Goal: Navigation & Orientation: Locate item on page

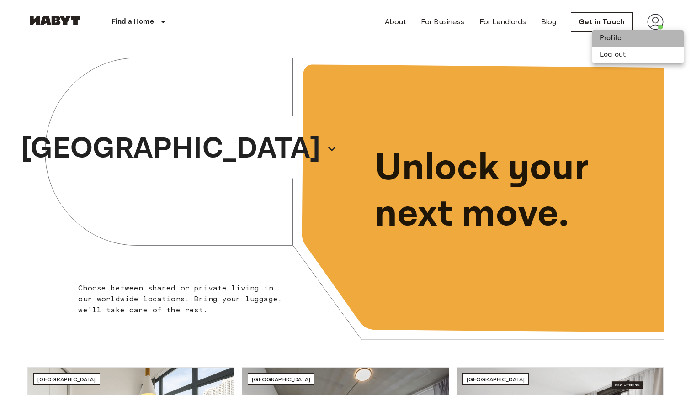
click at [625, 38] on li "Profile" at bounding box center [637, 38] width 91 height 16
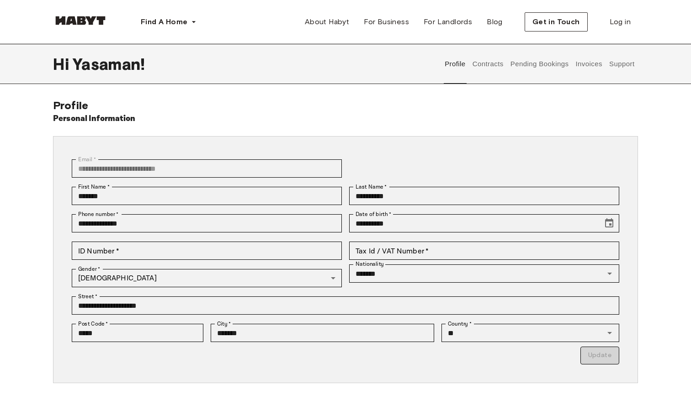
click at [609, 63] on button "Support" at bounding box center [622, 64] width 28 height 40
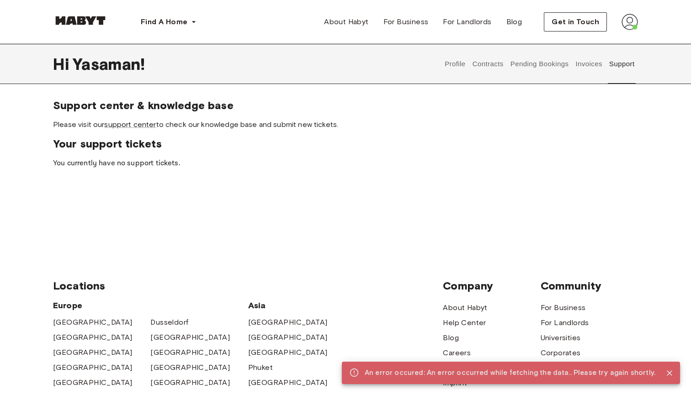
click at [591, 66] on button "Invoices" at bounding box center [588, 64] width 29 height 40
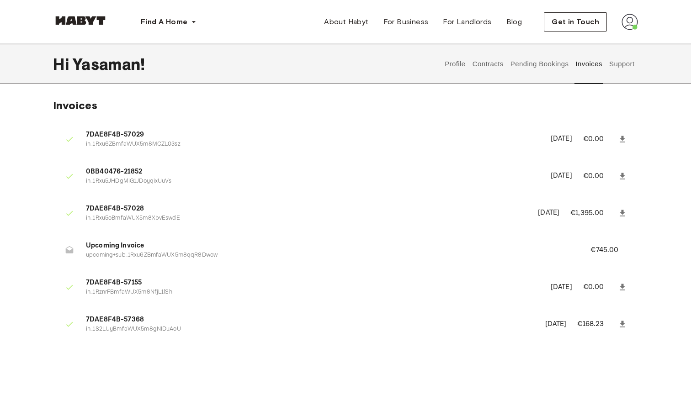
click at [559, 70] on button "Pending Bookings" at bounding box center [539, 64] width 61 height 40
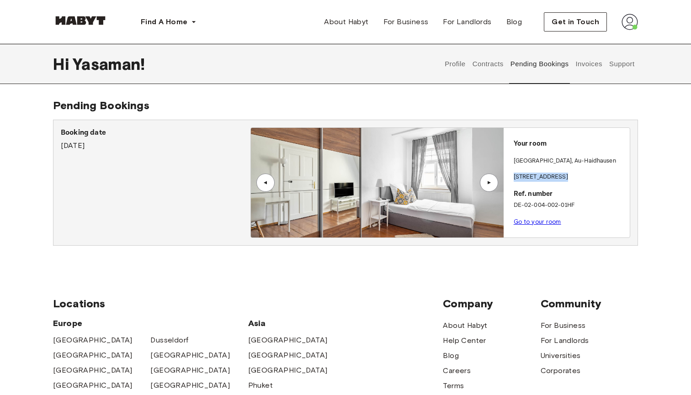
drag, startPoint x: 566, startPoint y: 180, endPoint x: 506, endPoint y: 177, distance: 60.4
click at [506, 177] on div "Your room [GEOGRAPHIC_DATA] , Au-[STREET_ADDRESS]. number DE-02-004-002-01HF Go…" at bounding box center [566, 180] width 126 height 104
copy p "[STREET_ADDRESS]"
